Goal: Information Seeking & Learning: Learn about a topic

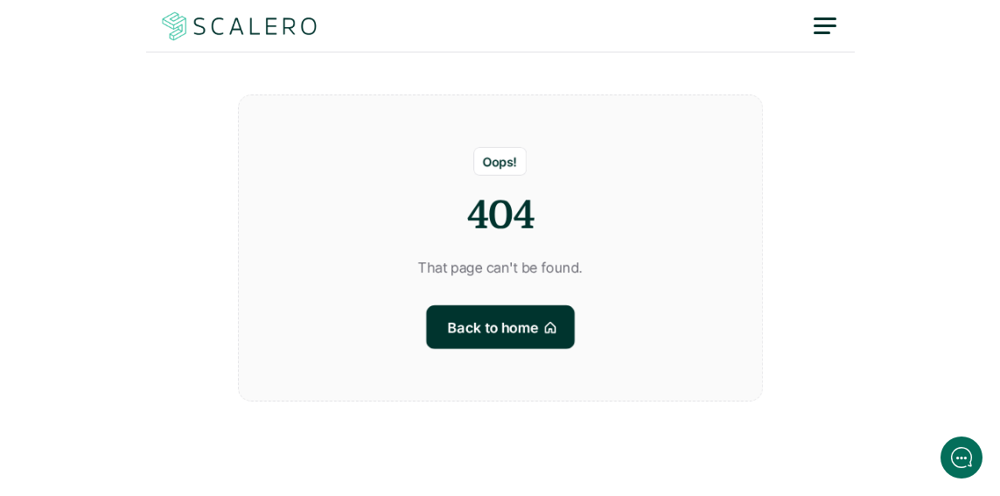
click at [209, 39] on img at bounding box center [239, 26] width 161 height 33
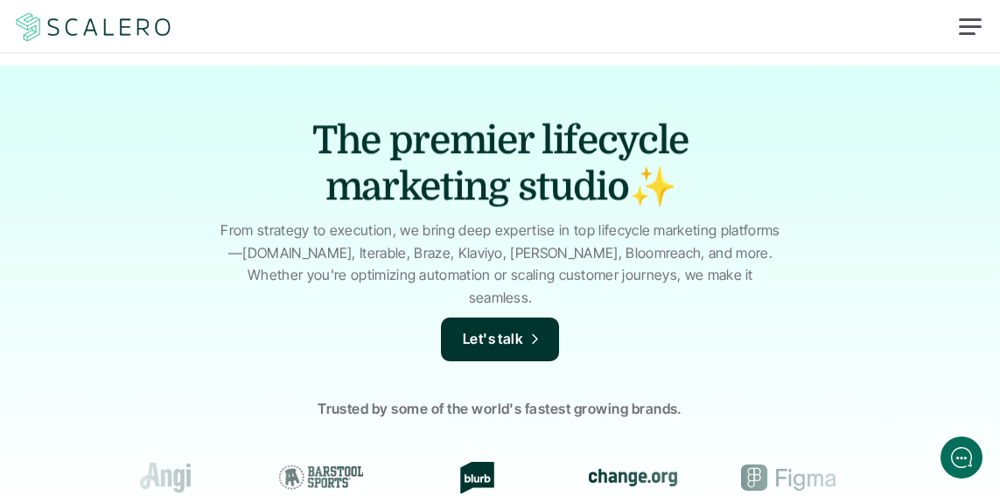
click at [819, 20] on div at bounding box center [500, 27] width 1000 height 52
click at [974, 31] on div at bounding box center [970, 27] width 42 height 42
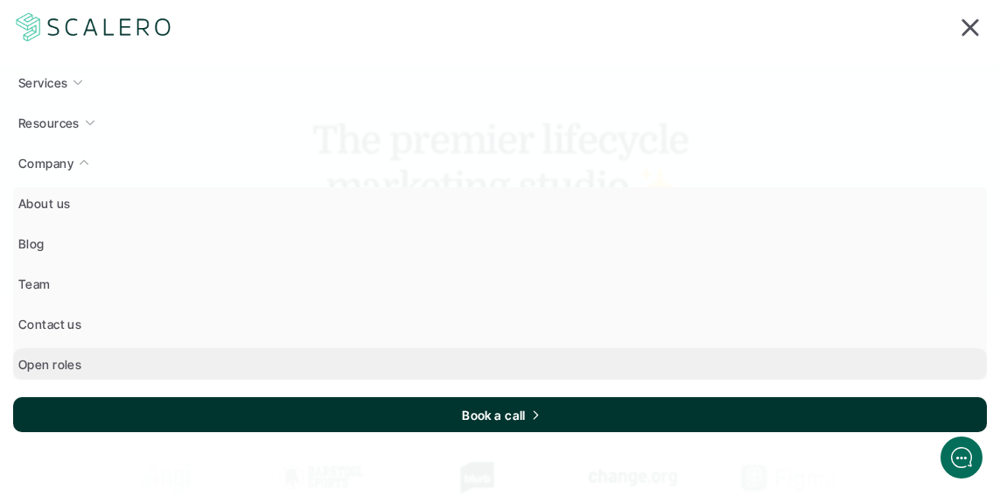
click at [64, 350] on link "Open roles" at bounding box center [499, 363] width 973 height 31
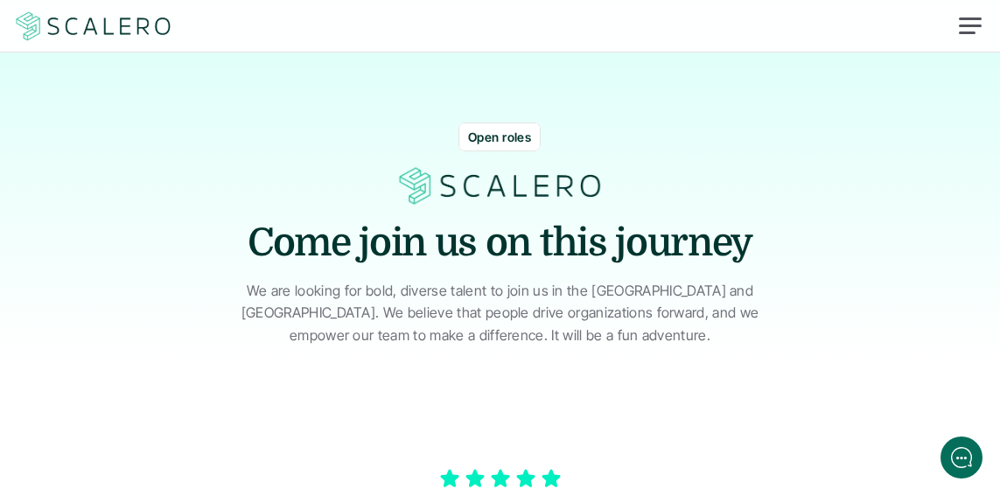
click at [479, 293] on p "We are looking for bold, diverse talent to join us in the [GEOGRAPHIC_DATA] and…" at bounding box center [500, 313] width 568 height 67
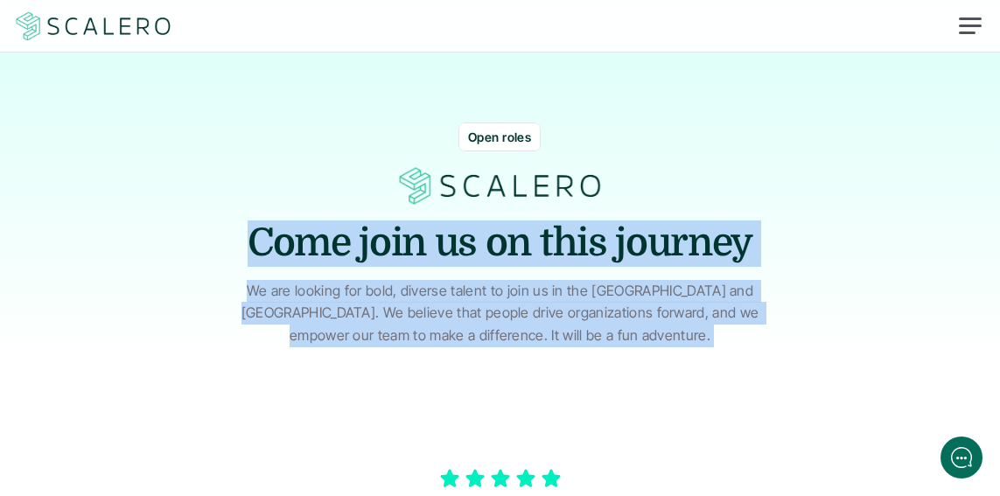
drag, startPoint x: 479, startPoint y: 293, endPoint x: 470, endPoint y: 231, distance: 62.8
click at [470, 231] on div "Open roles Come join us on this journey We are looking for bold, diverse talent…" at bounding box center [499, 208] width 973 height 277
click at [470, 231] on h1 "Come join us on this journey" at bounding box center [500, 243] width 525 height 46
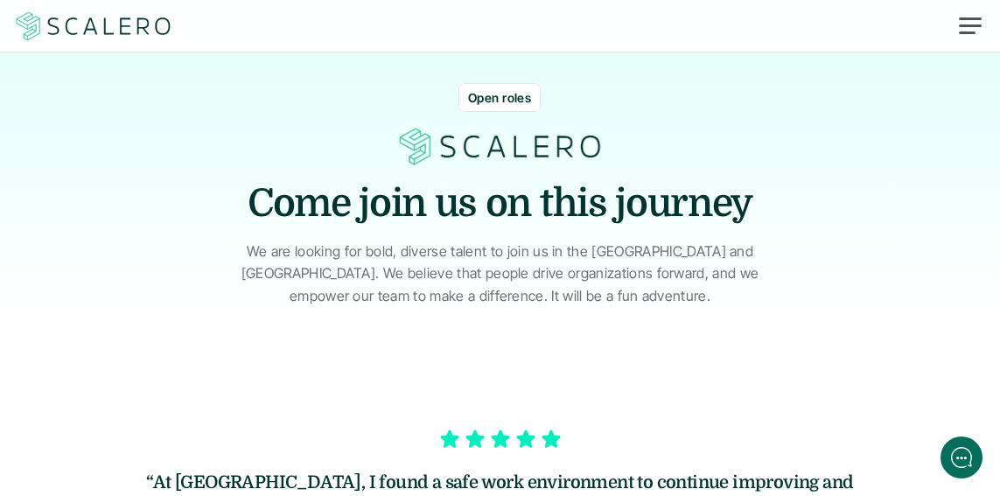
scroll to position [42, 0]
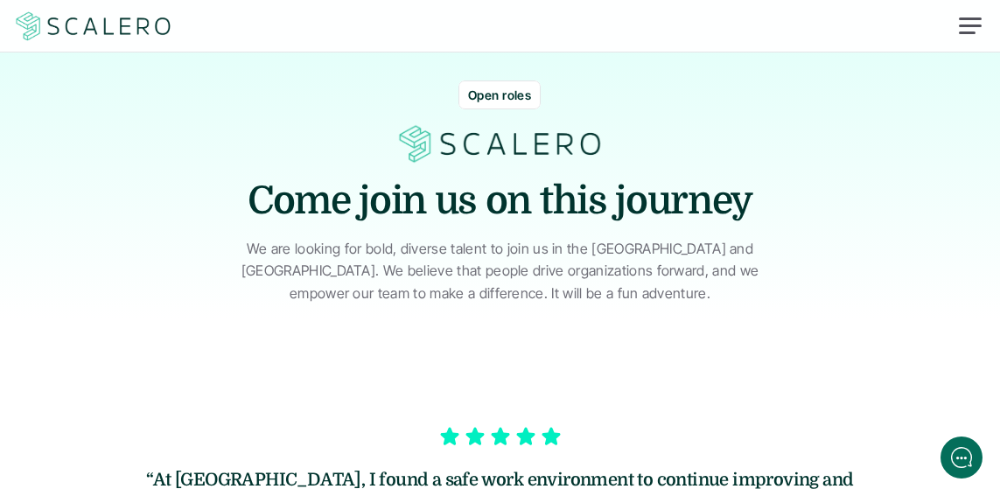
click at [503, 91] on p "Open roles" at bounding box center [499, 95] width 63 height 18
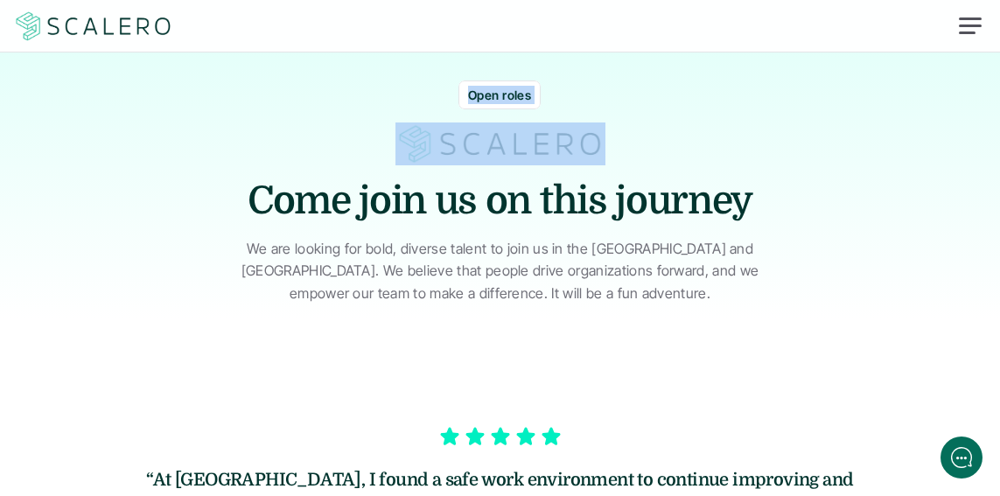
click at [503, 91] on p "Open roles" at bounding box center [499, 95] width 63 height 18
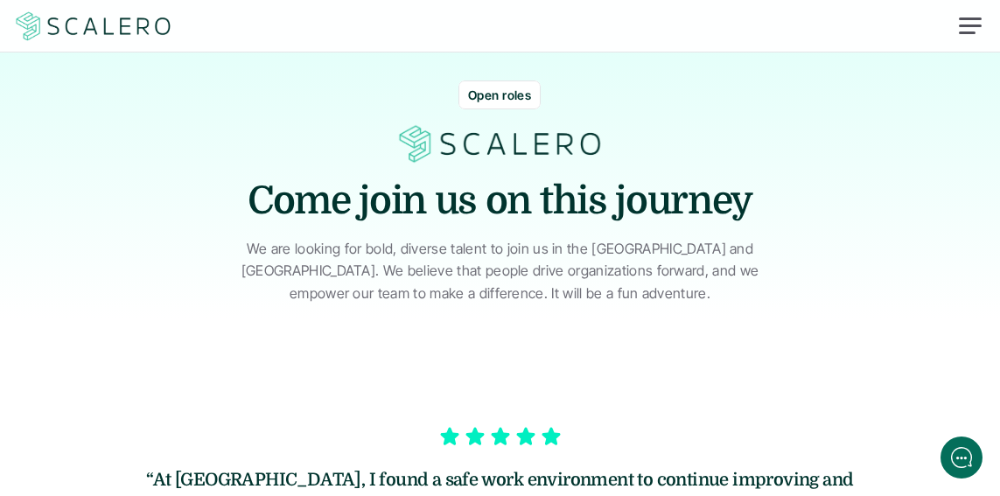
click at [492, 241] on p "We are looking for bold, diverse talent to join us in the [GEOGRAPHIC_DATA] and…" at bounding box center [500, 271] width 568 height 67
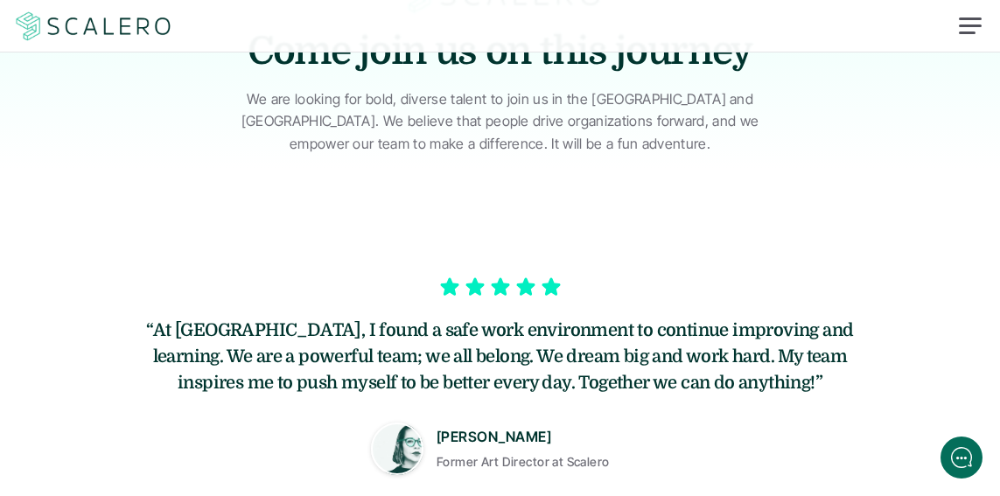
scroll to position [193, 0]
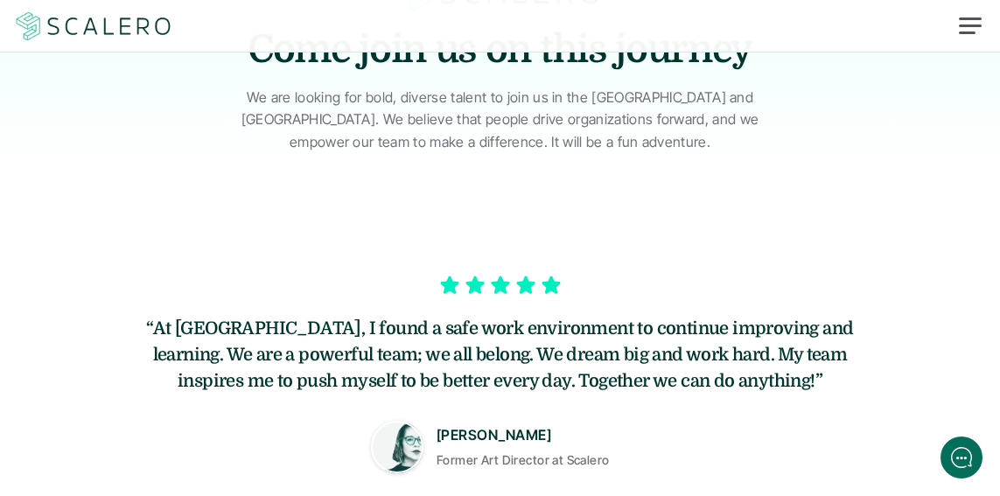
click at [510, 427] on p "[PERSON_NAME]" at bounding box center [493, 435] width 115 height 23
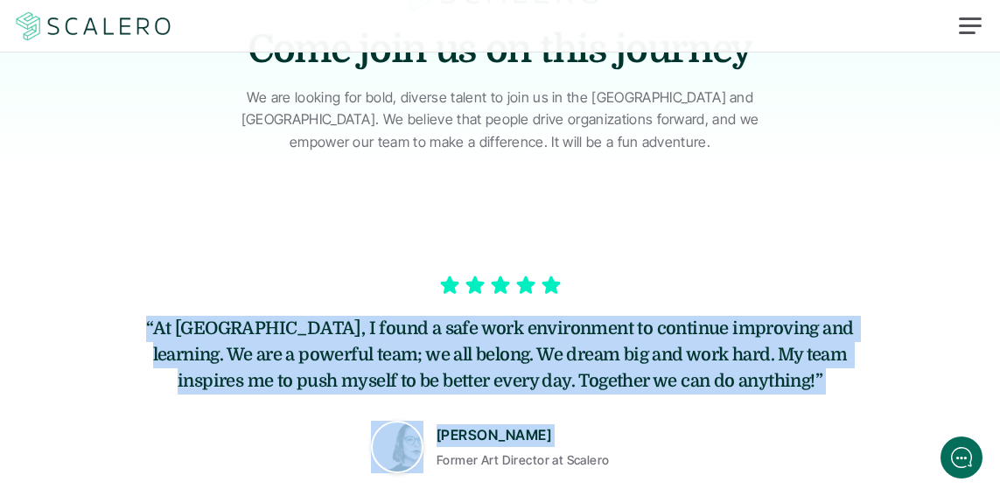
drag, startPoint x: 510, startPoint y: 427, endPoint x: 499, endPoint y: 334, distance: 93.3
click at [499, 334] on div "“At [GEOGRAPHIC_DATA], I found a safe work environment to continue improving an…" at bounding box center [499, 372] width 965 height 201
click at [499, 334] on h5 "“At [GEOGRAPHIC_DATA], I found a safe work environment to continue improving an…" at bounding box center [499, 355] width 723 height 79
